Goal: Task Accomplishment & Management: Use online tool/utility

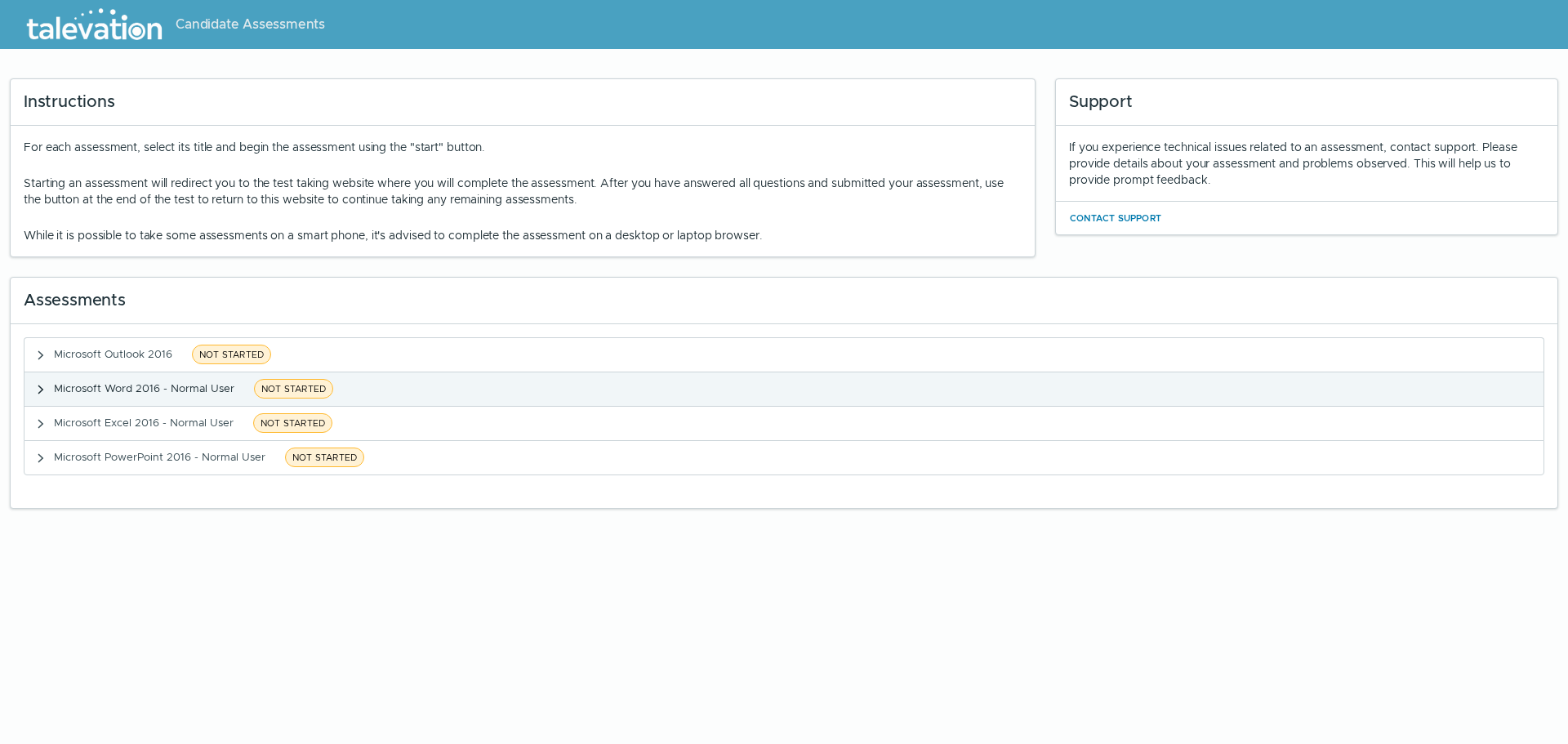
click at [40, 393] on icon "button" at bounding box center [41, 390] width 6 height 9
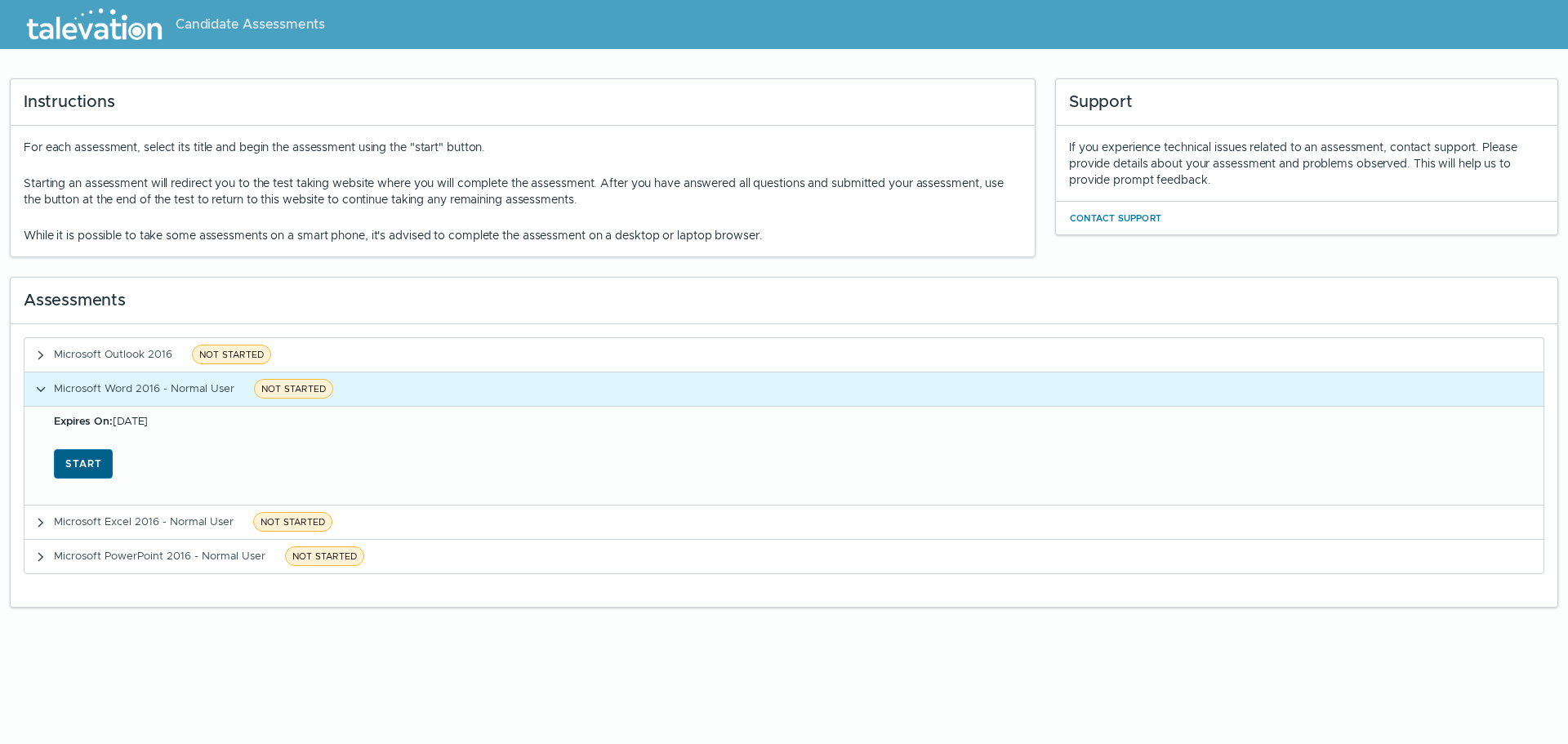
click at [90, 468] on button "Start" at bounding box center [84, 464] width 59 height 29
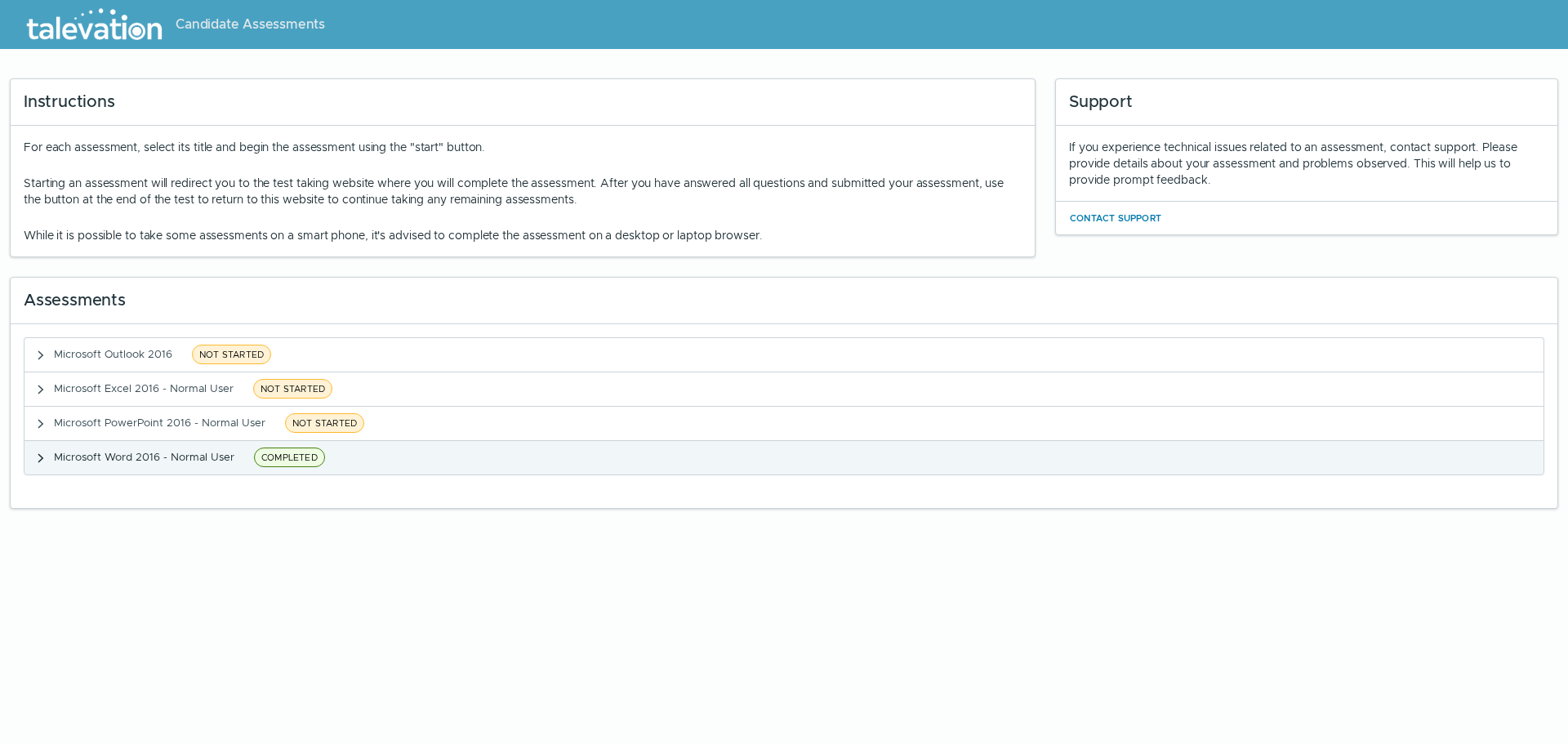
click at [42, 455] on icon "button" at bounding box center [40, 458] width 13 height 13
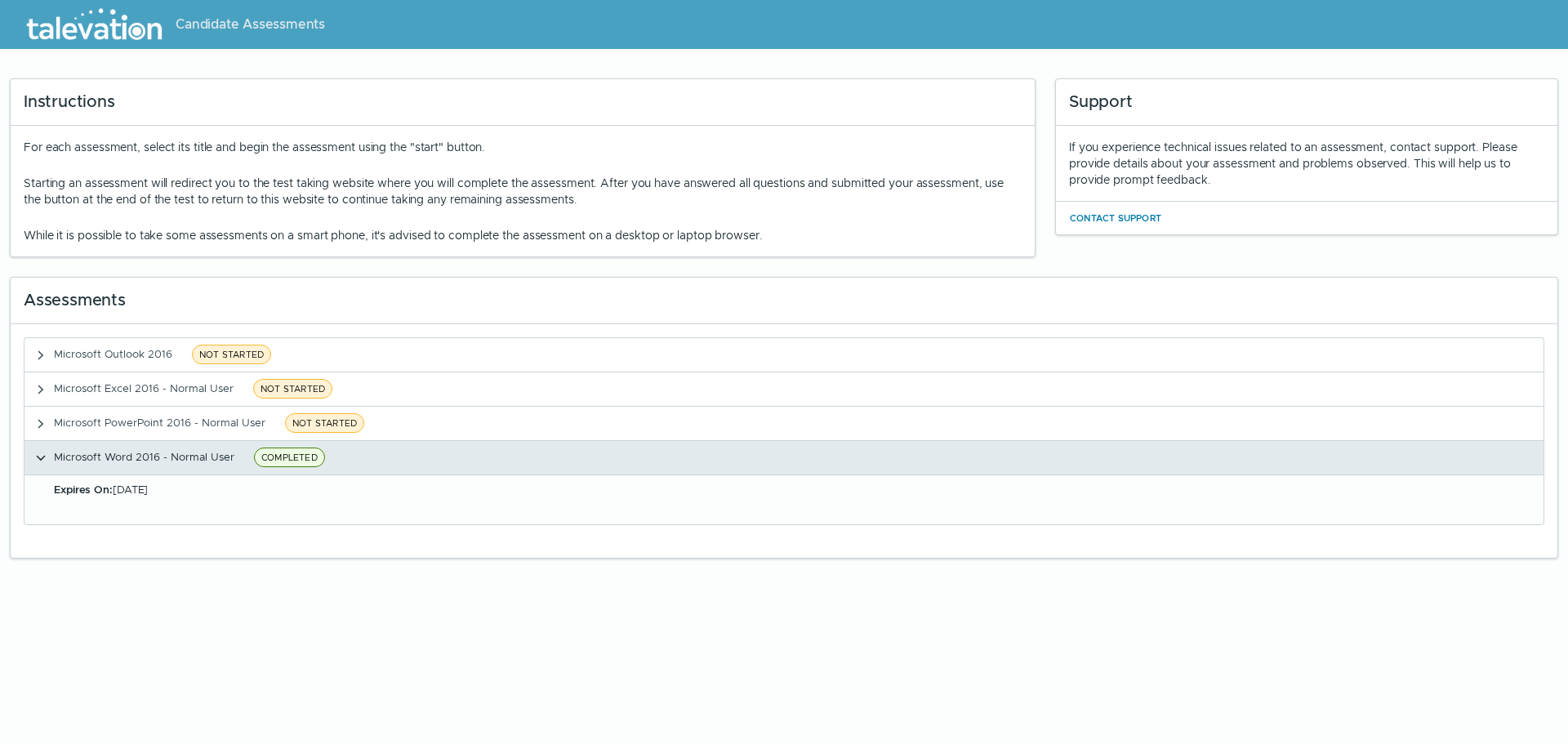
click at [42, 455] on icon "button" at bounding box center [40, 458] width 13 height 13
